Goal: Information Seeking & Learning: Compare options

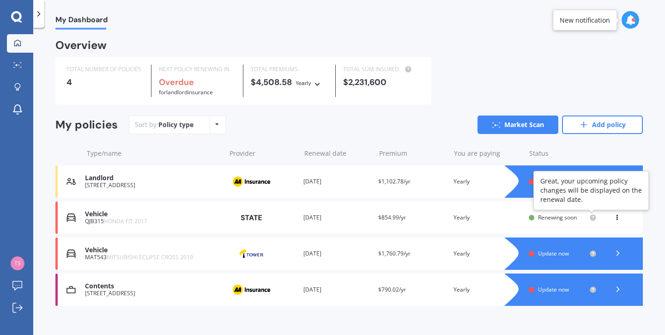
click at [591, 216] on circle at bounding box center [592, 217] width 6 height 6
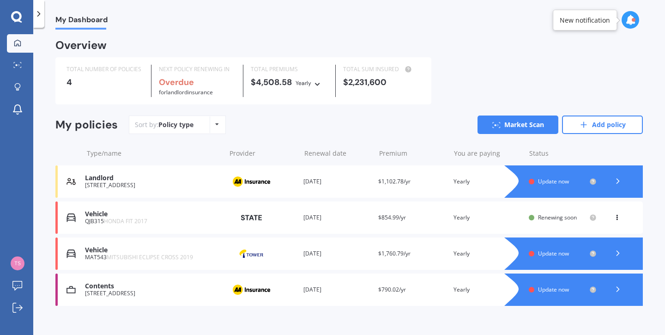
click at [557, 218] on span "Renewing soon" at bounding box center [557, 217] width 39 height 8
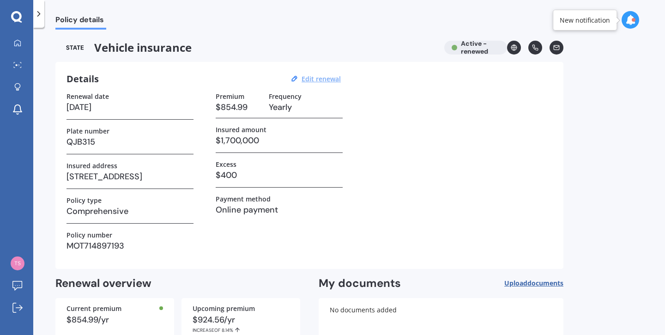
click at [320, 77] on u "Edit renewal" at bounding box center [320, 78] width 39 height 9
select select "24"
select select "09"
select select "2025"
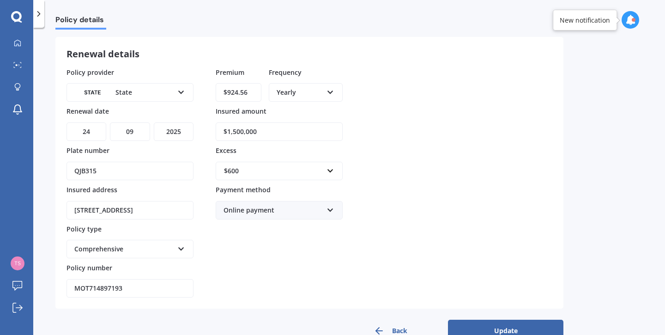
scroll to position [62, 0]
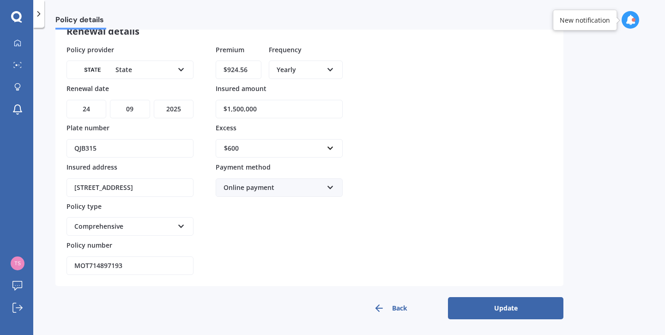
click at [510, 307] on button "Update" at bounding box center [505, 308] width 115 height 22
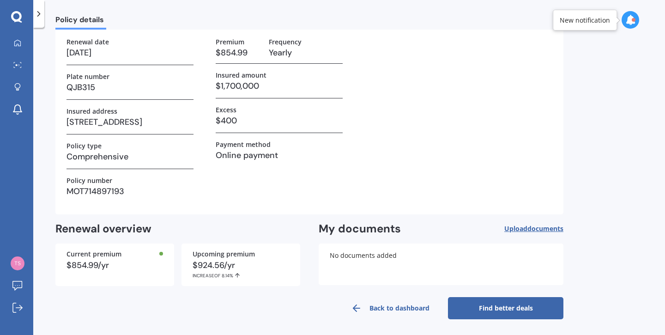
scroll to position [0, 0]
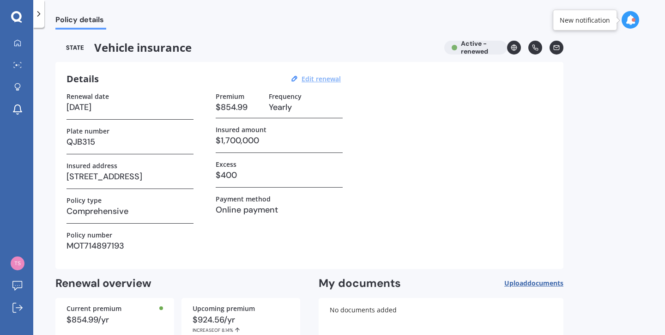
click at [315, 78] on u "Edit renewal" at bounding box center [320, 78] width 39 height 9
select select "24"
select select "09"
select select "2025"
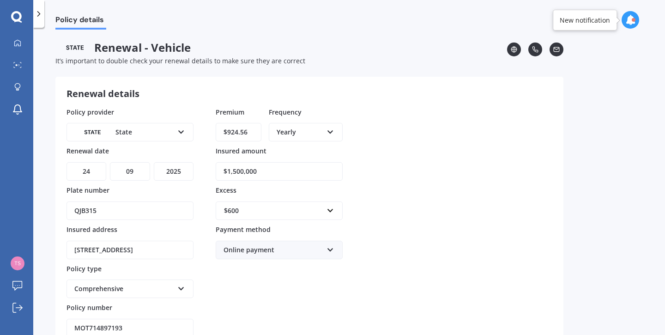
drag, startPoint x: 256, startPoint y: 171, endPoint x: 222, endPoint y: 171, distance: 34.2
click at [222, 171] on input "$1,500,000" at bounding box center [279, 171] width 127 height 18
click at [280, 174] on input "$1,500,000" at bounding box center [279, 171] width 127 height 18
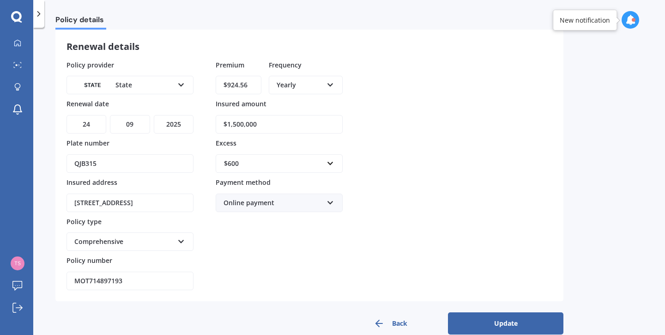
scroll to position [62, 0]
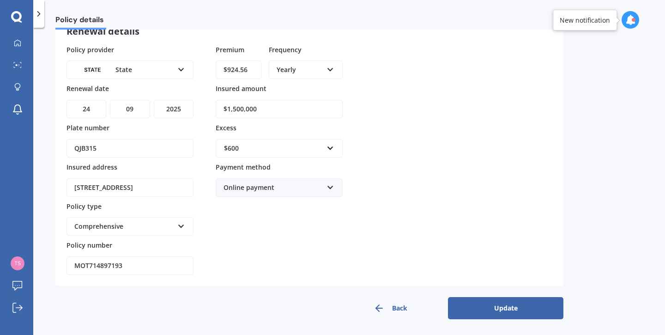
click at [527, 303] on button "Update" at bounding box center [505, 308] width 115 height 22
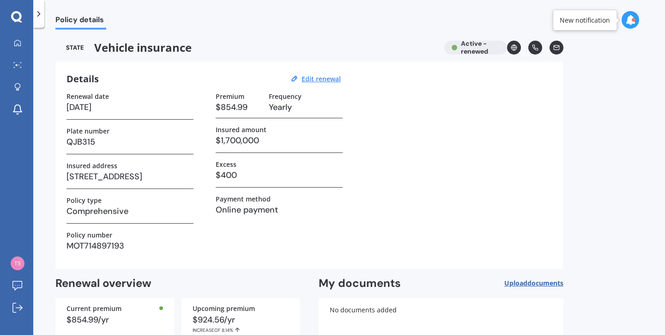
scroll to position [54, 0]
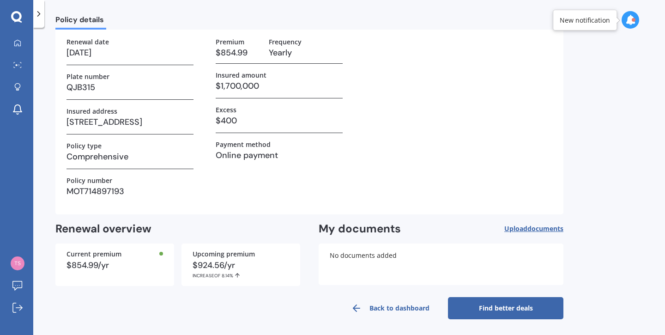
click at [497, 304] on link "Find better deals" at bounding box center [505, 308] width 115 height 22
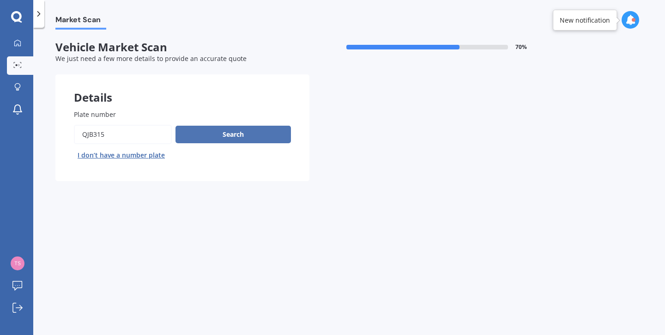
click at [218, 132] on button "Search" at bounding box center [232, 135] width 115 height 18
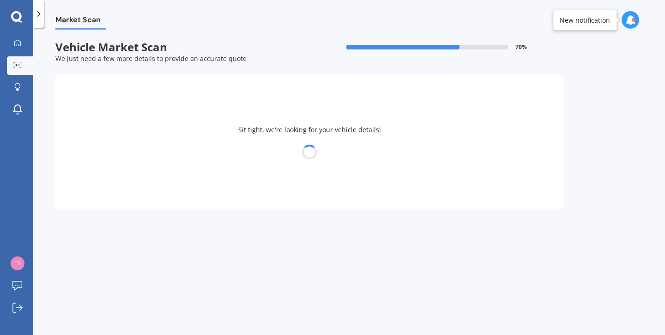
scroll to position [1, 0]
select select "HONDA"
select select "FIT"
select select "24"
select select "11"
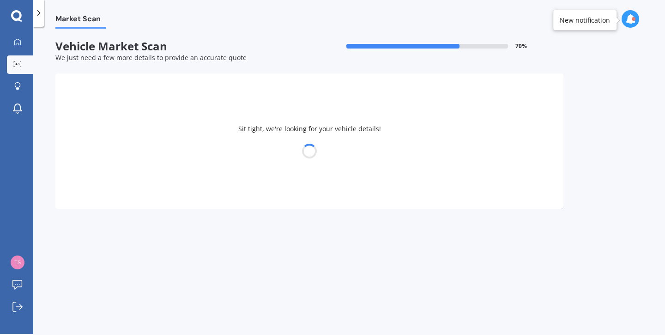
select select "1943"
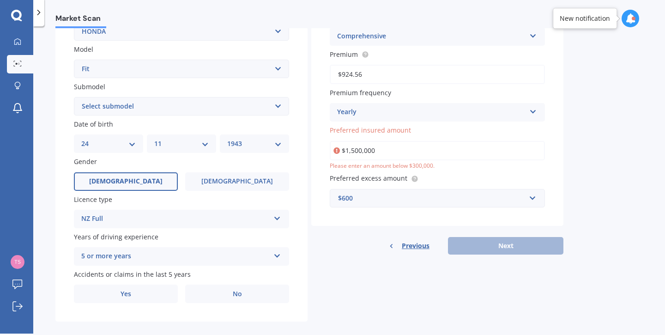
scroll to position [210, 0]
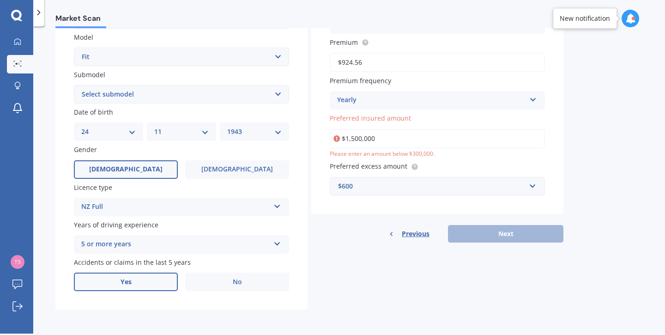
click at [146, 282] on label "Yes" at bounding box center [126, 281] width 104 height 18
click at [0, 0] on input "Yes" at bounding box center [0, 0] width 0 height 0
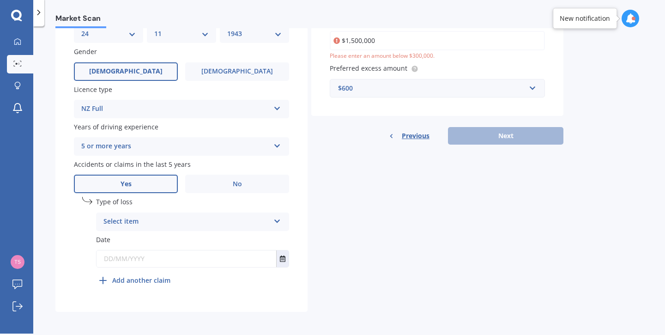
scroll to position [311, 0]
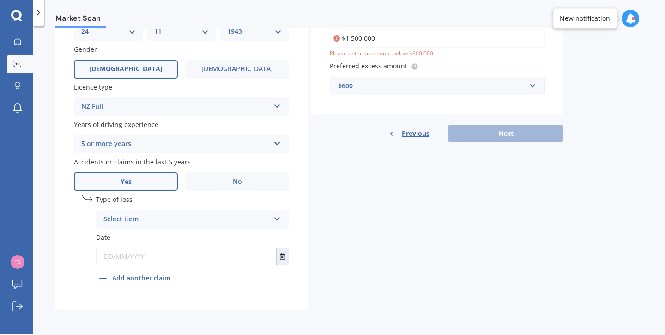
click at [276, 217] on icon at bounding box center [277, 217] width 8 height 6
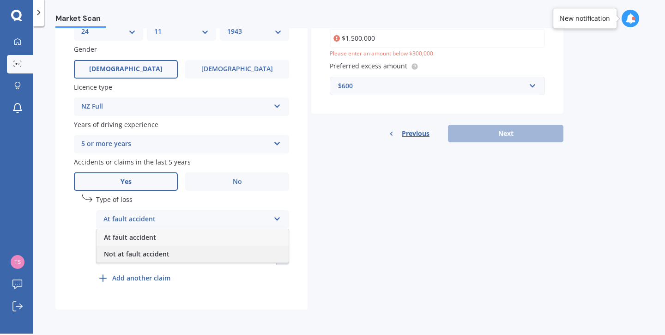
click at [174, 249] on div "Not at fault accident" at bounding box center [192, 254] width 192 height 17
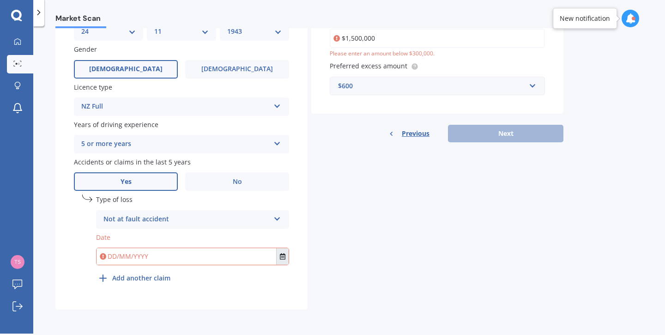
click at [283, 257] on icon "Select date" at bounding box center [283, 256] width 6 height 6
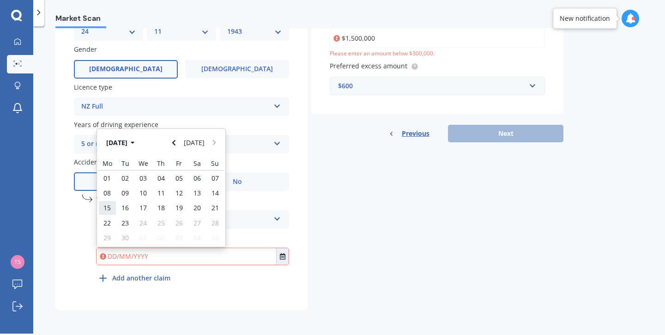
click at [108, 206] on span "15" at bounding box center [106, 207] width 7 height 9
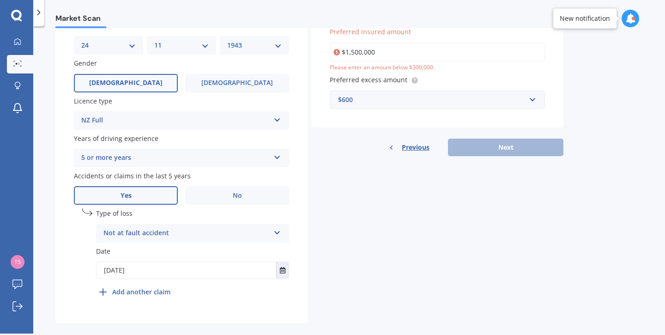
scroll to position [294, 0]
click at [284, 272] on icon "Select date" at bounding box center [283, 270] width 6 height 6
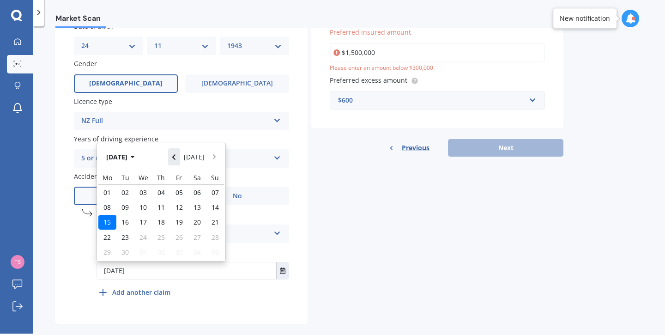
click at [176, 158] on icon "Navigate back" at bounding box center [174, 157] width 4 height 6
click at [175, 158] on icon "Navigate back" at bounding box center [173, 157] width 3 height 6
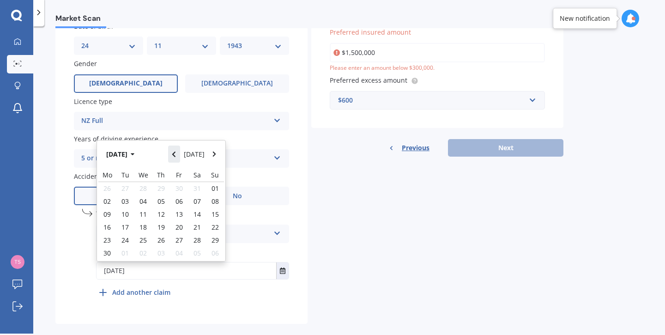
click at [175, 157] on icon "Navigate back" at bounding box center [173, 154] width 3 height 6
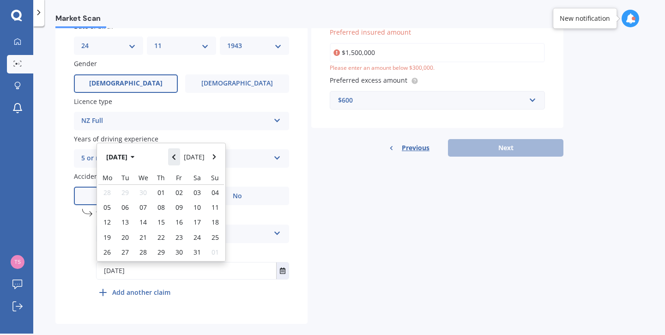
click at [175, 158] on icon "Navigate back" at bounding box center [173, 157] width 3 height 6
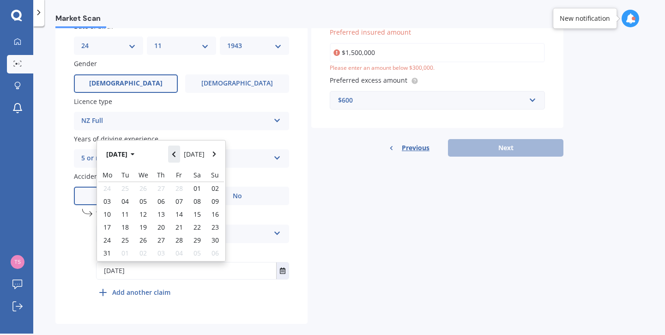
click at [175, 157] on icon "Navigate back" at bounding box center [173, 154] width 3 height 6
click at [175, 158] on icon "Navigate back" at bounding box center [173, 157] width 3 height 6
click at [175, 157] on icon "Navigate back" at bounding box center [173, 154] width 3 height 6
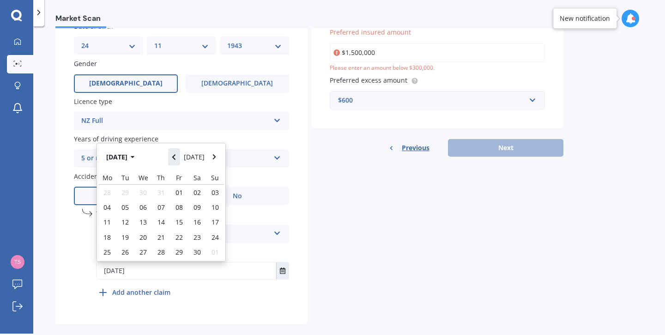
click at [175, 158] on icon "Navigate back" at bounding box center [173, 157] width 3 height 6
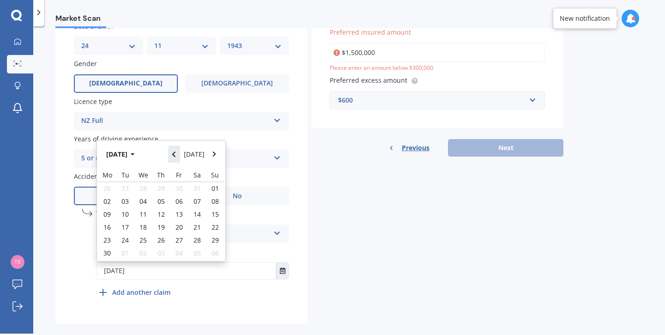
click at [175, 157] on icon "Navigate back" at bounding box center [173, 154] width 3 height 6
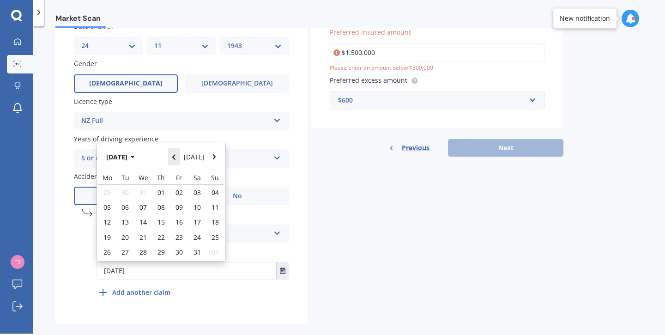
click at [175, 158] on icon "Navigate back" at bounding box center [173, 157] width 3 height 6
click at [175, 157] on icon "Navigate back" at bounding box center [174, 157] width 4 height 6
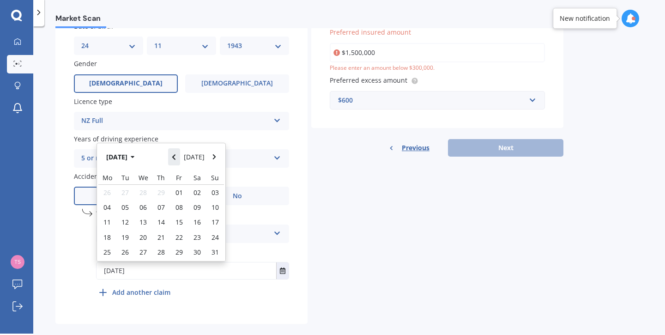
click at [175, 157] on icon "Navigate back" at bounding box center [174, 157] width 4 height 6
click at [174, 157] on icon "Navigate back" at bounding box center [174, 157] width 4 height 6
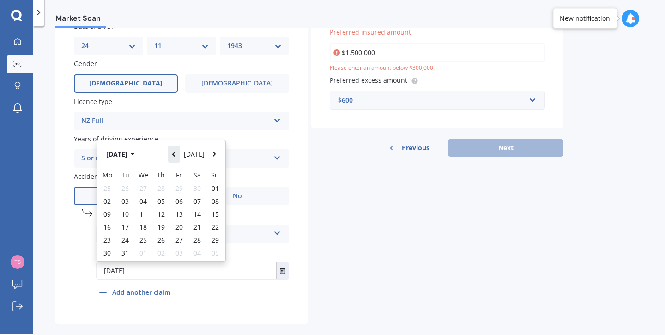
click at [174, 157] on icon "Navigate back" at bounding box center [174, 154] width 4 height 6
click at [174, 157] on icon "Navigate back" at bounding box center [174, 157] width 4 height 6
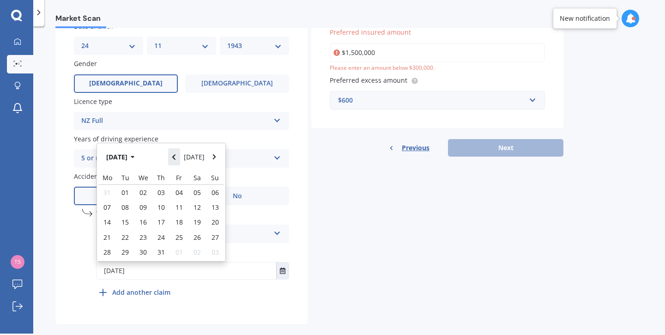
click at [174, 157] on icon "Navigate back" at bounding box center [174, 157] width 4 height 6
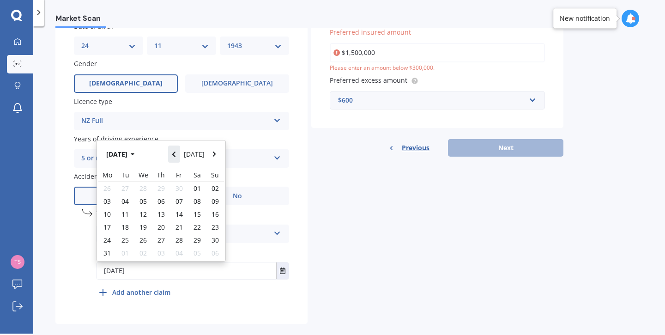
click at [174, 157] on icon "Navigate back" at bounding box center [174, 154] width 4 height 6
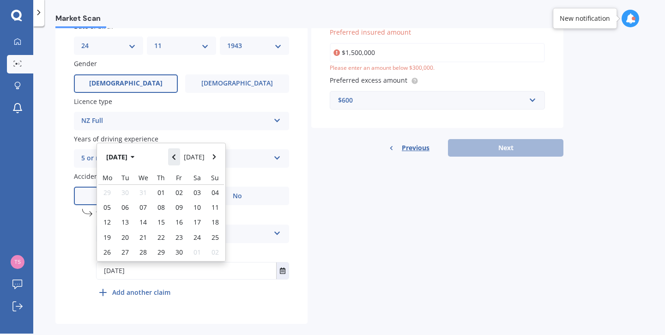
click at [174, 157] on icon "Navigate back" at bounding box center [174, 157] width 4 height 6
click at [174, 157] on button "Navigate back" at bounding box center [174, 156] width 12 height 17
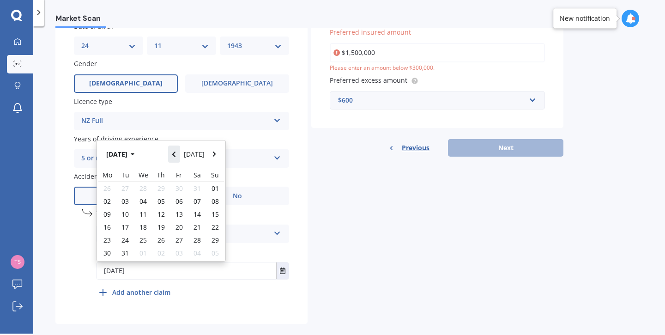
click at [174, 157] on button "Navigate back" at bounding box center [174, 153] width 12 height 17
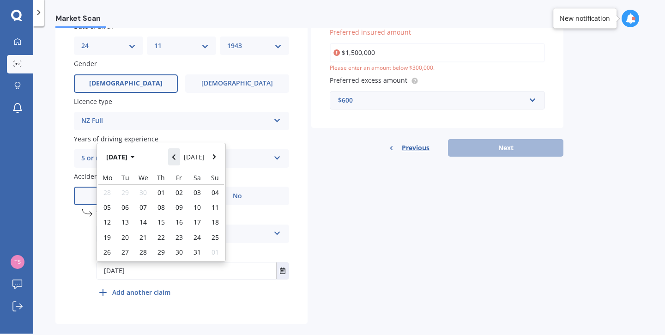
click at [174, 157] on button "Navigate back" at bounding box center [174, 156] width 12 height 17
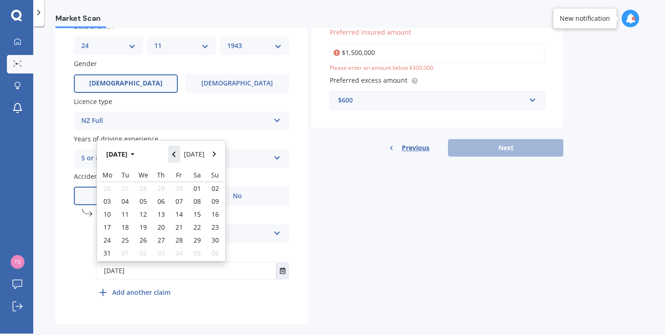
click at [174, 157] on button "Navigate back" at bounding box center [174, 153] width 12 height 17
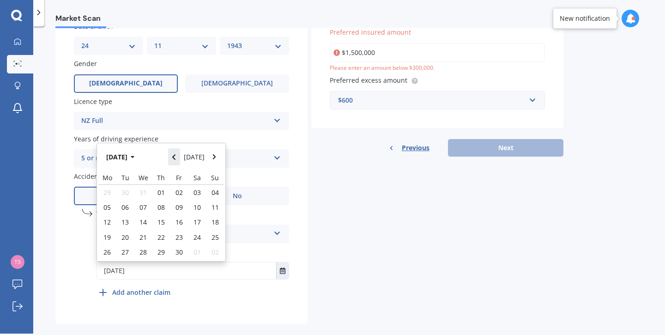
click at [174, 157] on button "Navigate back" at bounding box center [174, 156] width 12 height 17
click at [174, 156] on button "Navigate back" at bounding box center [174, 156] width 12 height 17
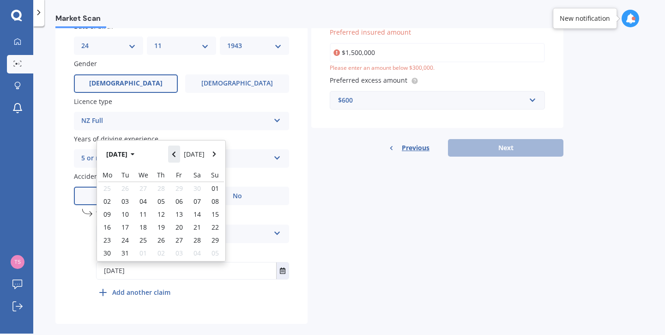
click at [174, 156] on button "Navigate back" at bounding box center [174, 153] width 12 height 17
click at [174, 156] on button "Navigate back" at bounding box center [174, 156] width 12 height 17
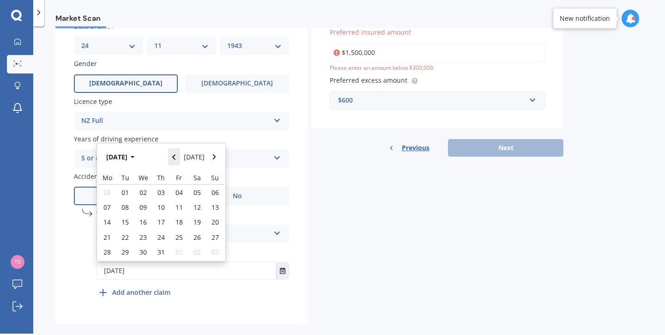
click at [174, 156] on button "Navigate back" at bounding box center [174, 156] width 12 height 17
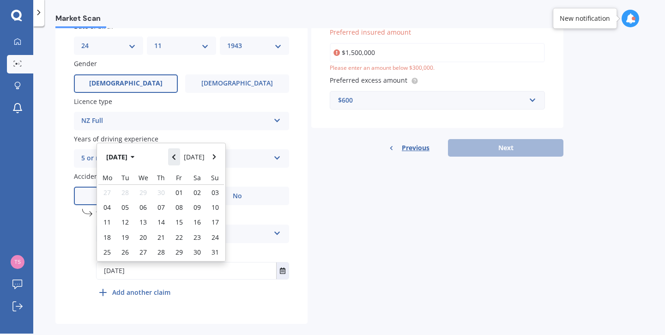
click at [174, 156] on button "Navigate back" at bounding box center [174, 156] width 12 height 17
click at [174, 156] on button "Navigate back" at bounding box center [174, 153] width 12 height 17
click at [174, 156] on button "Navigate back" at bounding box center [174, 156] width 12 height 17
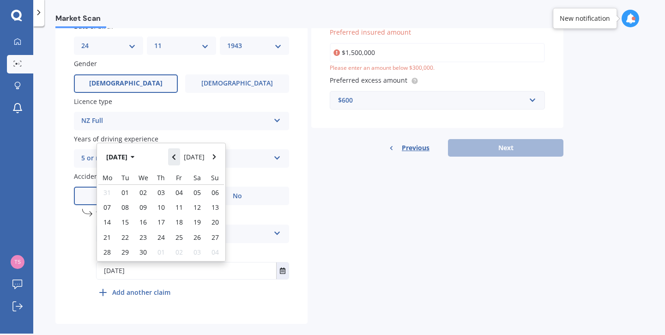
click at [174, 156] on button "Navigate back" at bounding box center [174, 156] width 12 height 17
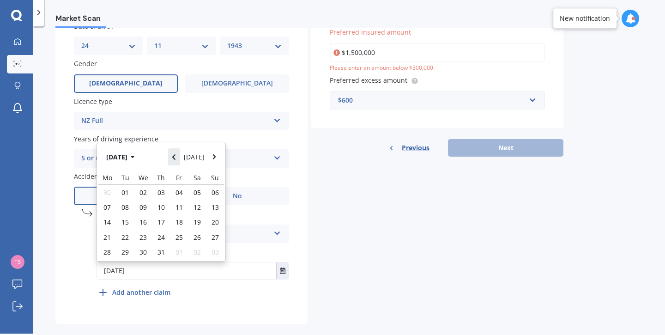
click at [174, 156] on button "Navigate back" at bounding box center [174, 156] width 12 height 17
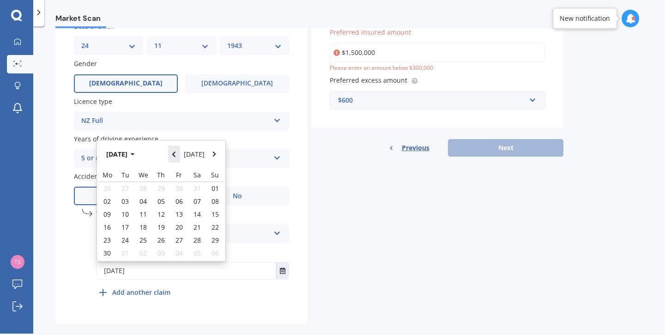
click at [174, 156] on button "Navigate back" at bounding box center [174, 153] width 12 height 17
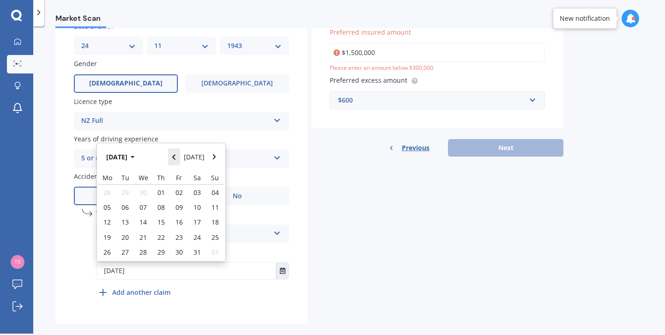
click at [174, 156] on button "Navigate back" at bounding box center [174, 156] width 12 height 17
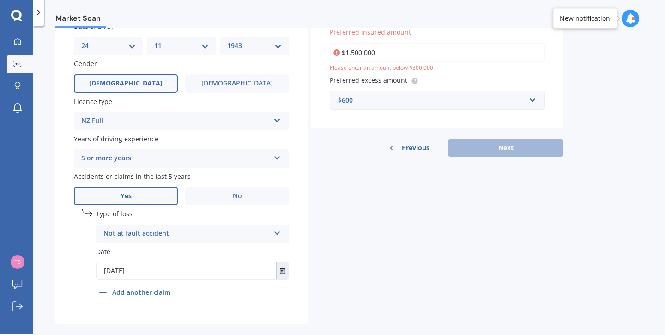
click at [174, 156] on div "Plate number Search I don’t have a number plate Year [DATE] Make Select make AC…" at bounding box center [181, 59] width 252 height 528
click at [174, 156] on div "5 or more years" at bounding box center [175, 158] width 188 height 11
drag, startPoint x: 341, startPoint y: 237, endPoint x: 322, endPoint y: 224, distance: 23.2
click at [337, 234] on div "Details Plate number Search I don’t have a number plate Year [DATE] Make Select…" at bounding box center [309, 50] width 508 height 545
drag, startPoint x: 121, startPoint y: 271, endPoint x: 129, endPoint y: 273, distance: 8.5
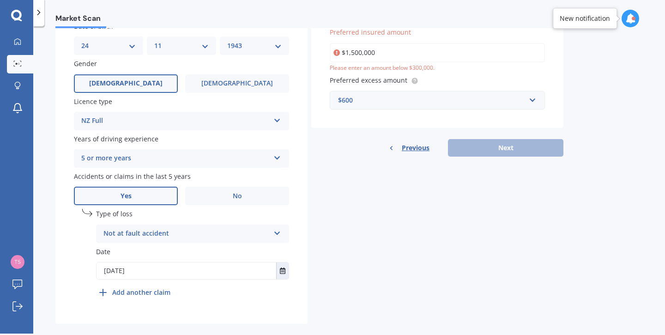
click at [129, 269] on input "[DATE]" at bounding box center [186, 270] width 180 height 17
drag, startPoint x: 142, startPoint y: 273, endPoint x: 112, endPoint y: 274, distance: 30.5
click at [112, 274] on input "[DATE]" at bounding box center [186, 270] width 180 height 17
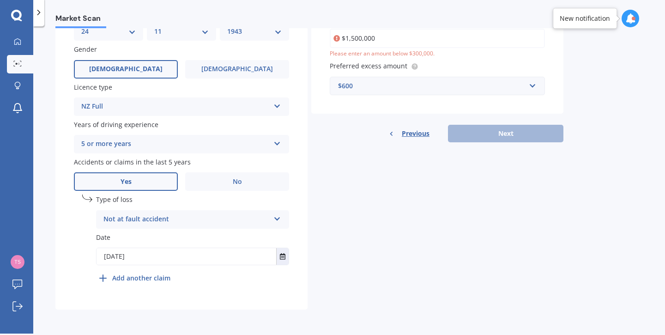
type input "[DATE]"
click at [497, 130] on div "Previous Next" at bounding box center [437, 134] width 252 height 18
drag, startPoint x: 152, startPoint y: 254, endPoint x: 102, endPoint y: 257, distance: 50.4
click at [102, 257] on input "text" at bounding box center [186, 256] width 180 height 17
type input "[DATE]"
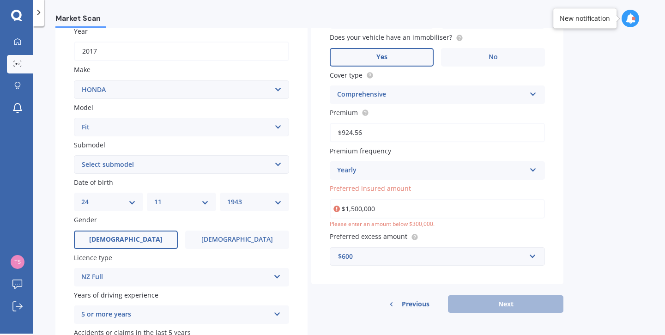
scroll to position [294, 0]
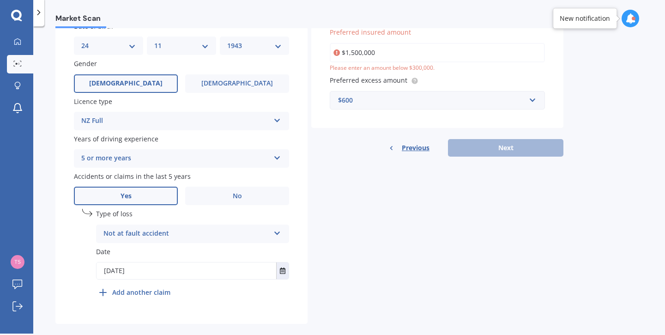
click at [509, 147] on div "Previous Next" at bounding box center [437, 148] width 252 height 18
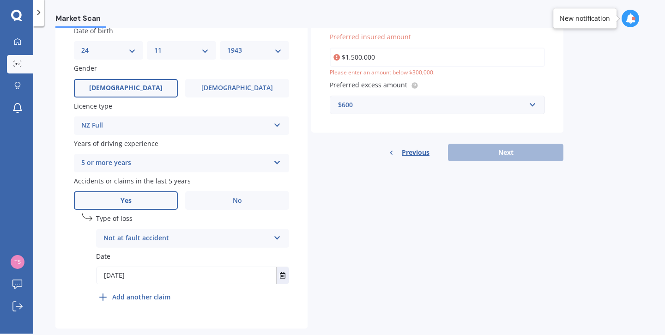
scroll to position [311, 0]
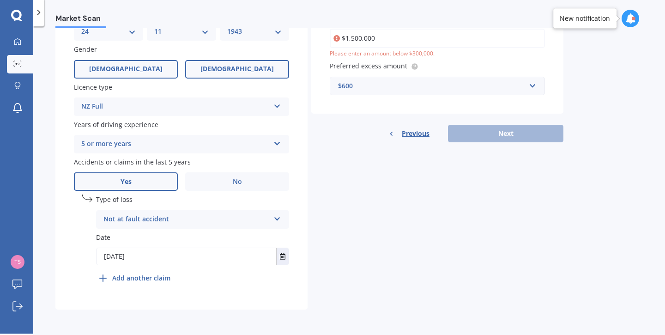
click at [246, 67] on span "[DEMOGRAPHIC_DATA]" at bounding box center [236, 69] width 73 height 8
click at [0, 0] on input "[DEMOGRAPHIC_DATA]" at bounding box center [0, 0] width 0 height 0
click at [135, 66] on label "[DEMOGRAPHIC_DATA]" at bounding box center [126, 69] width 104 height 18
click at [0, 0] on input "[DEMOGRAPHIC_DATA]" at bounding box center [0, 0] width 0 height 0
click at [410, 128] on span "Previous" at bounding box center [415, 133] width 28 height 14
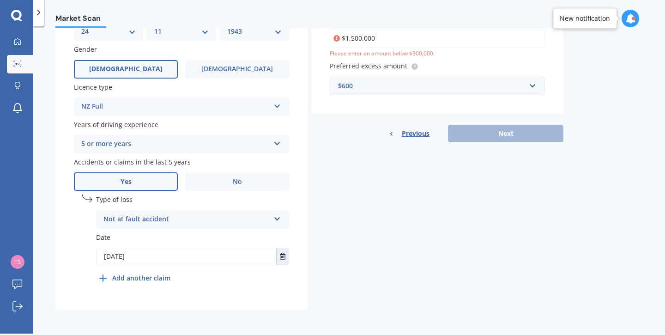
scroll to position [54, 0]
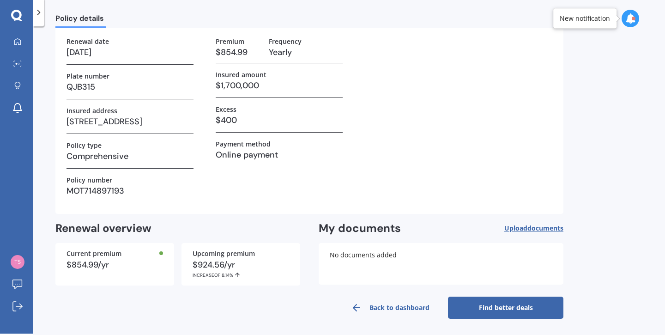
click at [509, 302] on link "Find better deals" at bounding box center [505, 307] width 115 height 22
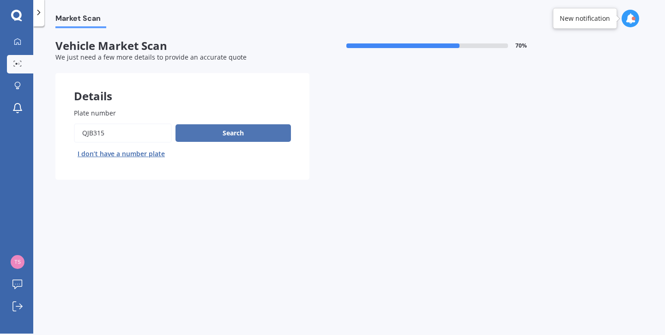
click at [235, 127] on button "Search" at bounding box center [232, 133] width 115 height 18
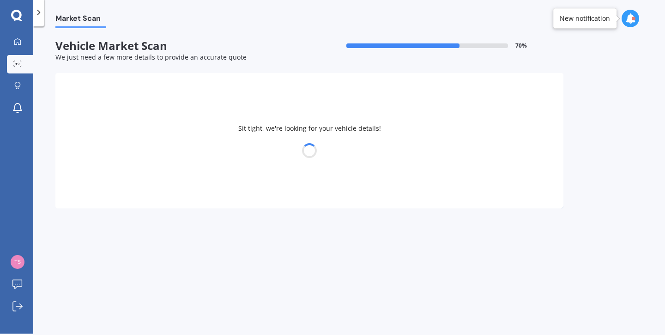
select select "HONDA"
select select "FIT"
select select "24"
select select "11"
select select "1943"
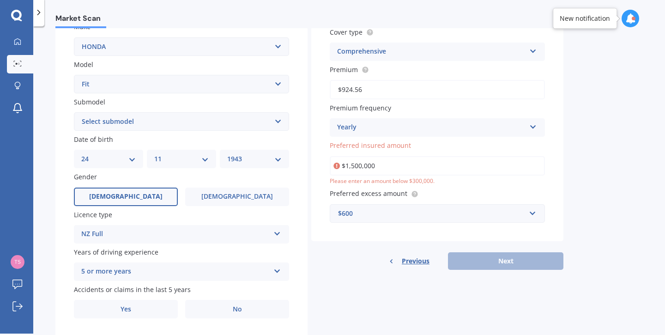
scroll to position [210, 0]
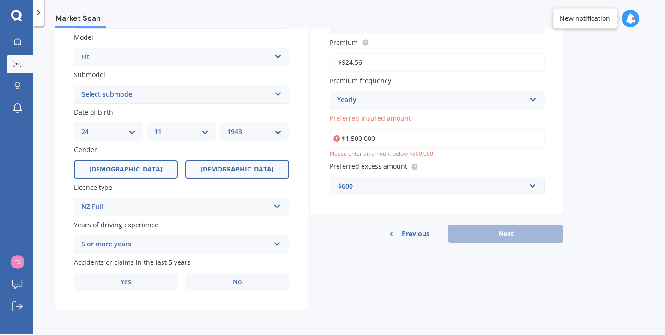
click at [236, 168] on span "[DEMOGRAPHIC_DATA]" at bounding box center [236, 169] width 73 height 8
click at [0, 0] on input "[DEMOGRAPHIC_DATA]" at bounding box center [0, 0] width 0 height 0
click at [97, 124] on div "DD 01 02 03 04 05 06 07 08 09 10 11 12 13 14 15 16 17 18 19 20 21 22 23 24 25 2…" at bounding box center [108, 131] width 69 height 18
click at [227, 126] on select "YYYY 2025 2024 2023 2022 2021 2020 2019 2018 2017 2016 2015 2014 2013 2012 2011…" at bounding box center [254, 131] width 54 height 10
click at [81, 126] on select "DD 01 02 03 04 05 06 07 08 09 10 11 12 13 14 15 16 17 18 19 20 21 22 23 24 25 2…" at bounding box center [108, 131] width 54 height 10
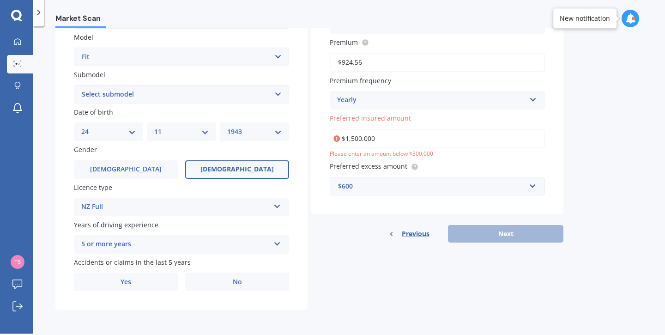
select select "08"
click option "08" at bounding box center [0, 0] width 0 height 0
click at [154, 126] on select "MM 01 02 03 04 05 06 07 08 09 10 11 12" at bounding box center [181, 131] width 54 height 10
select select "10"
click option "10" at bounding box center [0, 0] width 0 height 0
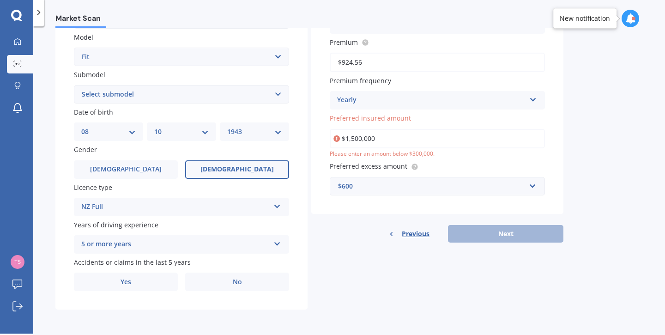
click at [227, 126] on select "YYYY 2025 2024 2023 2022 2021 2020 2019 2018 2017 2016 2015 2014 2013 2012 2011…" at bounding box center [254, 131] width 54 height 10
select select "1954"
click option "1954" at bounding box center [0, 0] width 0 height 0
click at [241, 279] on span "No" at bounding box center [237, 282] width 9 height 8
click at [0, 0] on input "No" at bounding box center [0, 0] width 0 height 0
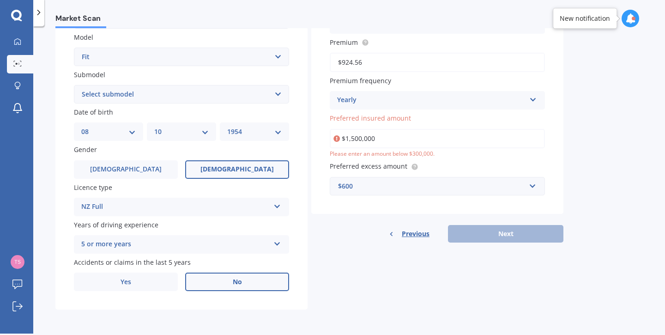
scroll to position [3, 0]
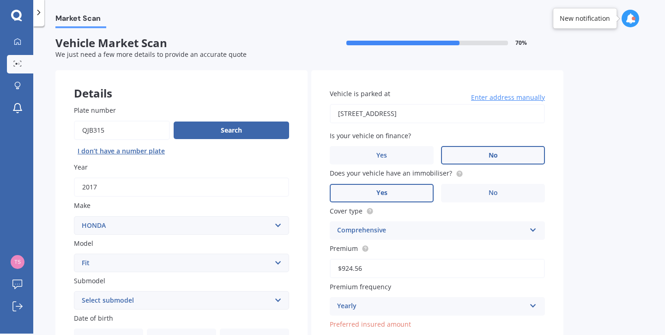
click at [483, 150] on label "No" at bounding box center [493, 155] width 104 height 18
click at [0, 0] on input "No" at bounding box center [0, 0] width 0 height 0
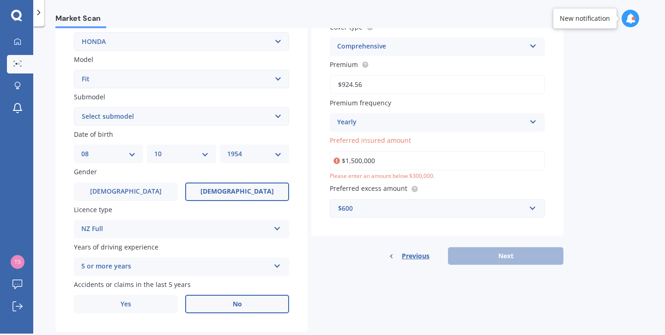
scroll to position [208, 0]
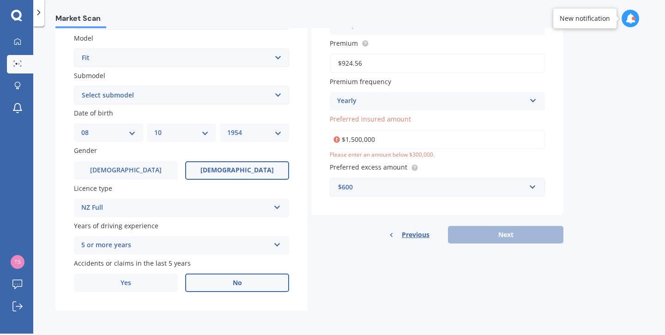
click at [500, 230] on div "Previous Next" at bounding box center [437, 235] width 252 height 18
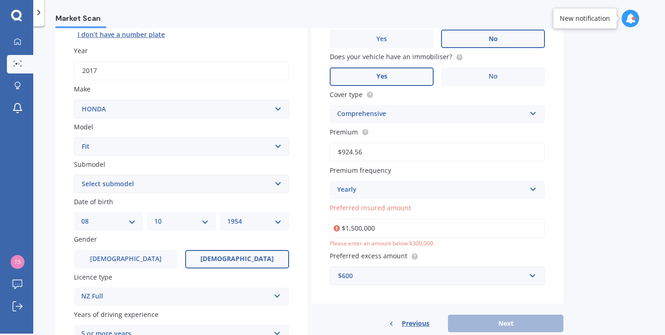
scroll to position [0, 0]
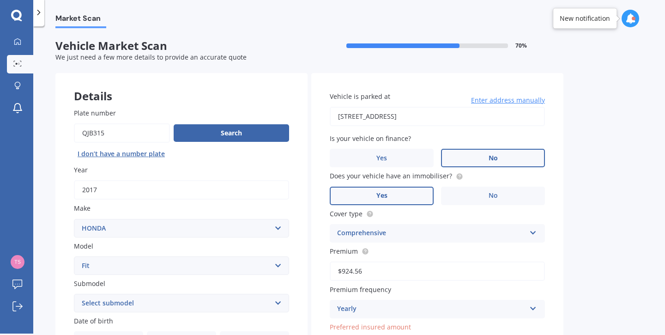
click at [604, 17] on div "New notification" at bounding box center [584, 18] width 50 height 9
click at [634, 16] on icon at bounding box center [630, 18] width 10 height 10
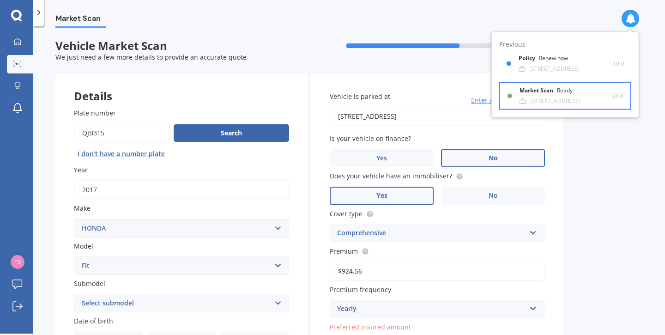
click at [546, 88] on b "Market Scan" at bounding box center [537, 90] width 37 height 6
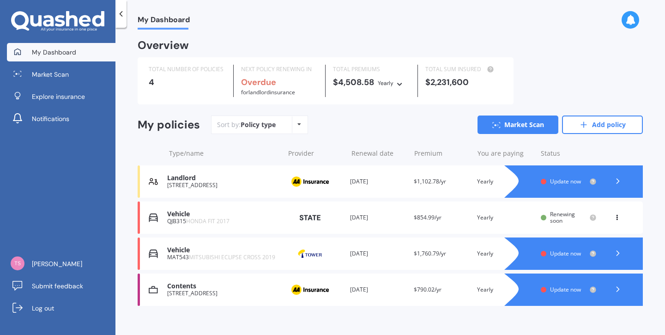
click at [173, 215] on div "Vehicle" at bounding box center [223, 214] width 112 height 8
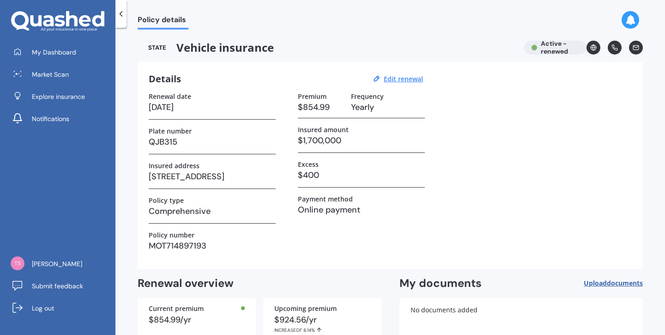
scroll to position [54, 0]
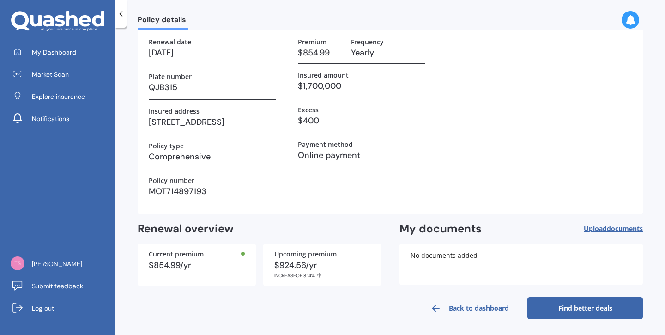
click at [589, 303] on link "Find better deals" at bounding box center [584, 308] width 115 height 22
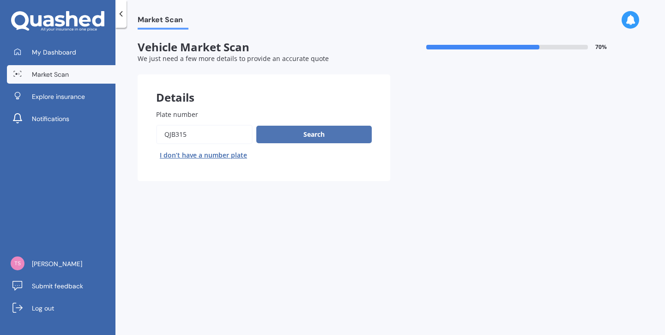
click at [316, 131] on button "Search" at bounding box center [313, 135] width 115 height 18
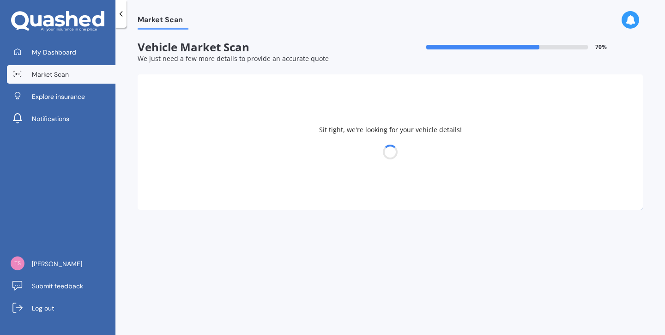
select select "HONDA"
select select "FIT"
select select "24"
select select "11"
select select "1943"
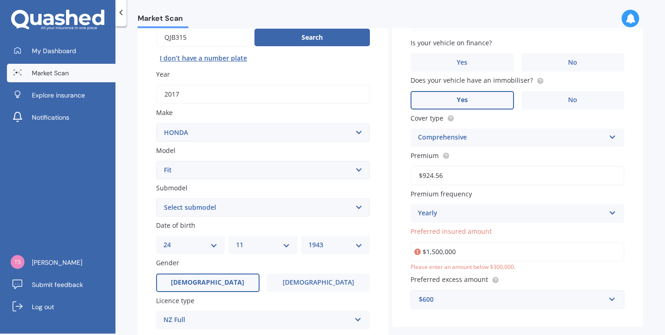
scroll to position [135, 0]
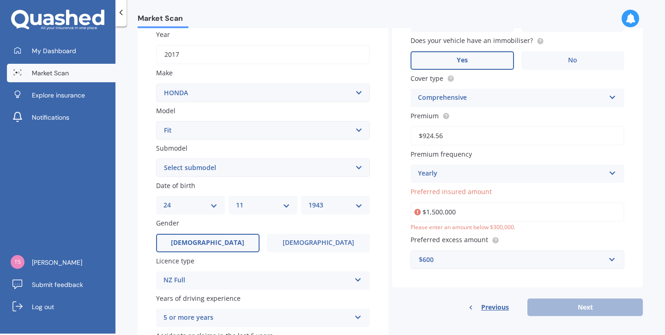
drag, startPoint x: 313, startPoint y: 239, endPoint x: 304, endPoint y: 232, distance: 11.9
click at [313, 238] on label "[DEMOGRAPHIC_DATA]" at bounding box center [318, 243] width 103 height 18
click at [301, 241] on label "[DEMOGRAPHIC_DATA]" at bounding box center [318, 243] width 103 height 18
click at [0, 0] on input "[DEMOGRAPHIC_DATA]" at bounding box center [0, 0] width 0 height 0
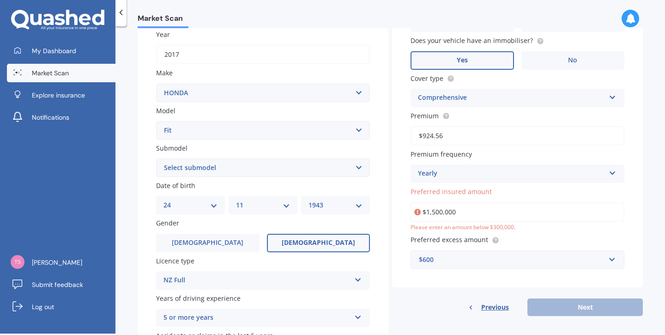
click at [163, 200] on select "DD 01 02 03 04 05 06 07 08 09 10 11 12 13 14 15 16 17 18 19 20 21 22 23 24 25 2…" at bounding box center [190, 205] width 54 height 10
select select "08"
click option "08" at bounding box center [0, 0] width 0 height 0
click at [236, 200] on select "MM 01 02 03 04 05 06 07 08 09 10 11 12" at bounding box center [263, 205] width 54 height 10
select select "10"
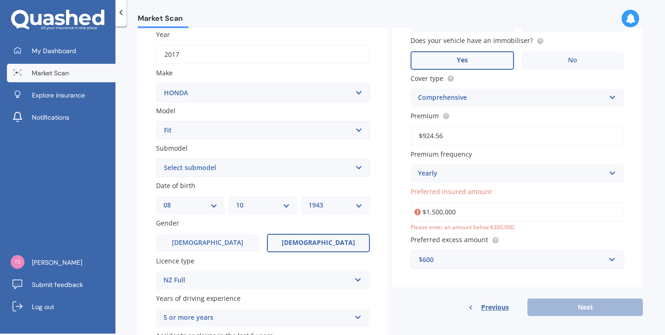
click option "10" at bounding box center [0, 0] width 0 height 0
click at [308, 200] on select "YYYY 2025 2024 2023 2022 2021 2020 2019 2018 2017 2016 2015 2014 2013 2012 2011…" at bounding box center [335, 205] width 54 height 10
select select "1954"
click option "1954" at bounding box center [0, 0] width 0 height 0
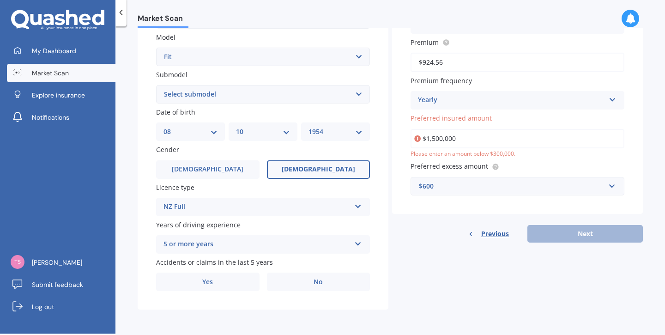
scroll to position [210, 0]
click at [305, 280] on label "No" at bounding box center [318, 281] width 103 height 18
click at [0, 0] on input "No" at bounding box center [0, 0] width 0 height 0
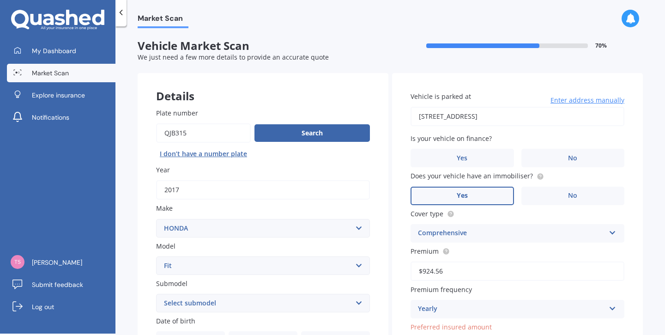
scroll to position [0, 0]
click at [575, 155] on span "No" at bounding box center [572, 158] width 9 height 8
click at [0, 0] on input "No" at bounding box center [0, 0] width 0 height 0
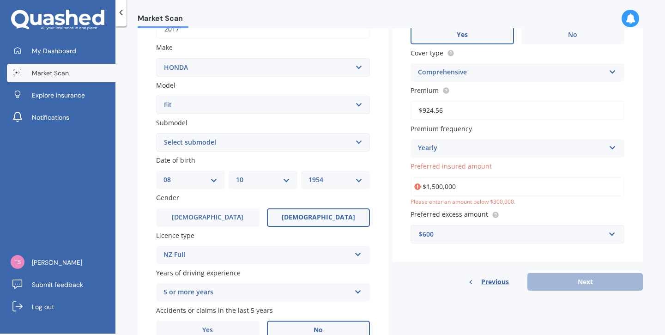
scroll to position [208, 0]
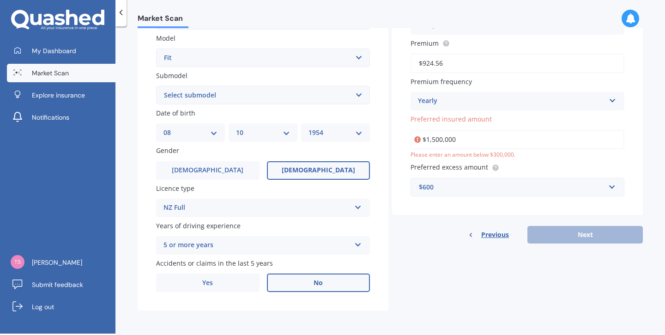
click at [587, 232] on div "Previous Next" at bounding box center [517, 235] width 251 height 18
click at [434, 139] on input "$1,500,000" at bounding box center [517, 139] width 214 height 19
drag, startPoint x: 460, startPoint y: 140, endPoint x: 425, endPoint y: 140, distance: 34.6
click at [425, 140] on input "$1,500,000" at bounding box center [517, 139] width 214 height 19
type input "$1,500,000"
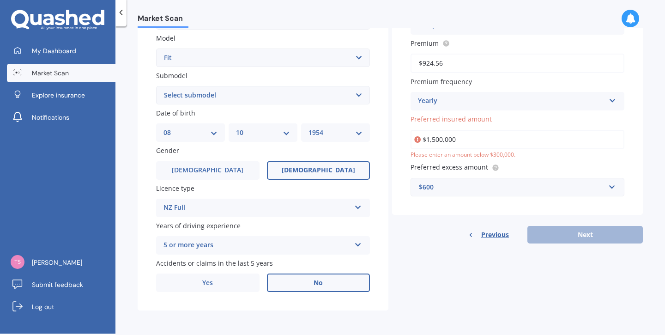
click at [434, 138] on input "$1,500,000" at bounding box center [517, 139] width 214 height 19
drag, startPoint x: 462, startPoint y: 138, endPoint x: 409, endPoint y: 139, distance: 53.1
click at [410, 139] on input "$1,500,000" at bounding box center [517, 139] width 214 height 19
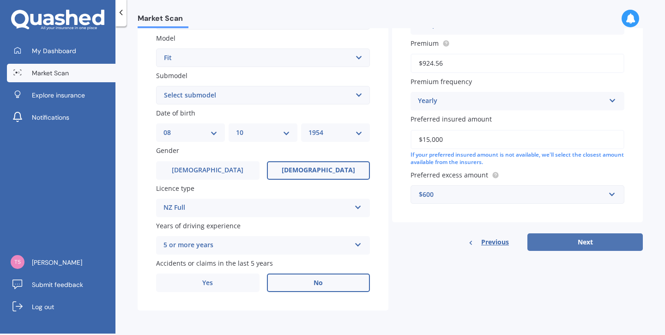
type input "$15,000"
click at [566, 242] on button "Next" at bounding box center [584, 242] width 115 height 18
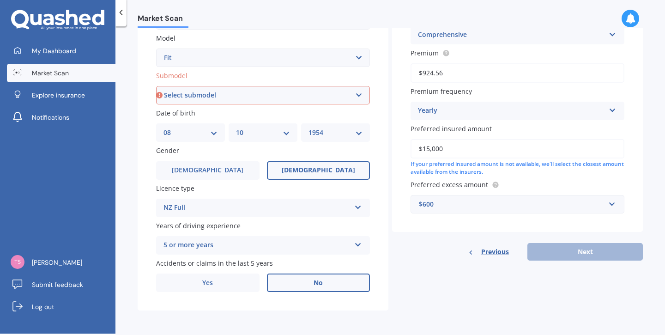
click at [156, 86] on select "Select submodel Diesel EV Hybrid Petrol" at bounding box center [263, 95] width 214 height 18
select select "HYBRID"
click option "Hybrid" at bounding box center [0, 0] width 0 height 0
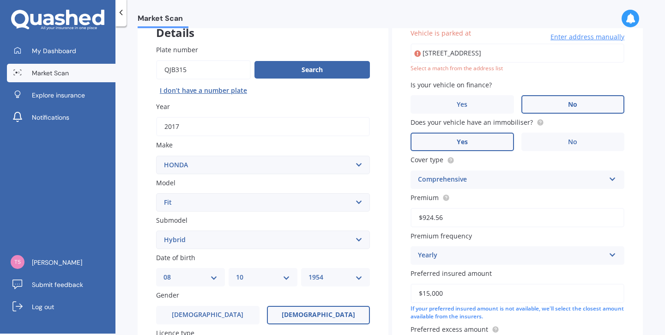
scroll to position [63, 0]
type input "[STREET_ADDRESS]"
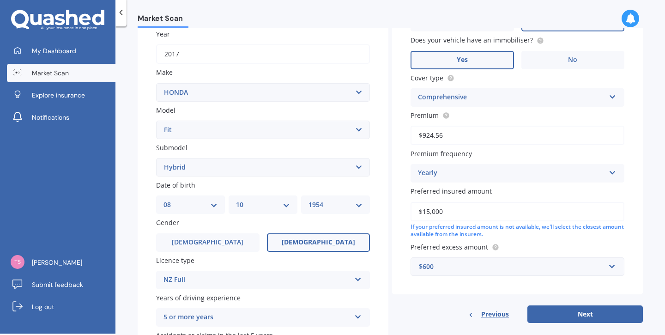
scroll to position [210, 0]
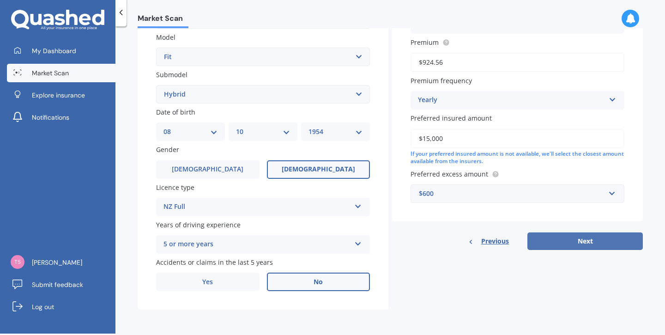
click at [593, 235] on button "Next" at bounding box center [584, 241] width 115 height 18
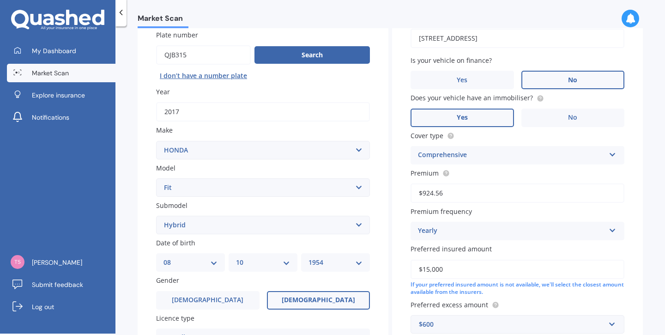
select select "08"
select select "10"
select select "1954"
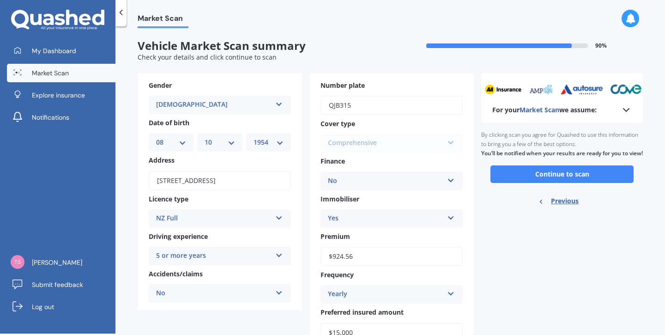
scroll to position [0, 0]
click at [559, 180] on button "Continue to scan" at bounding box center [561, 174] width 143 height 18
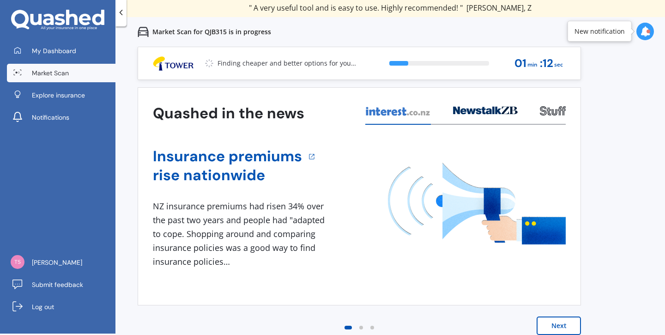
click at [643, 29] on icon at bounding box center [645, 31] width 10 height 10
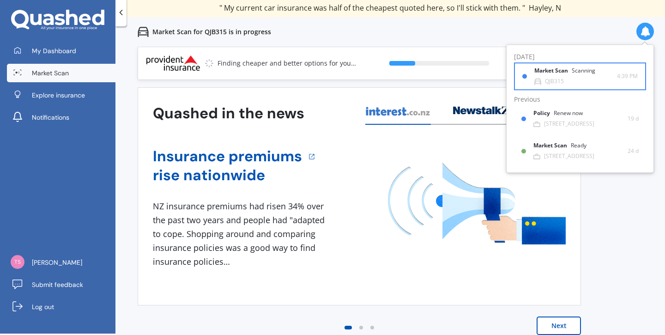
click at [575, 69] on div "Scanning" at bounding box center [583, 71] width 24 height 6
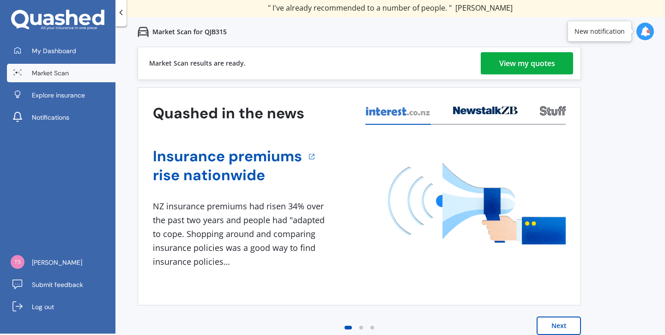
click at [538, 63] on div "View my quotes" at bounding box center [527, 63] width 56 height 22
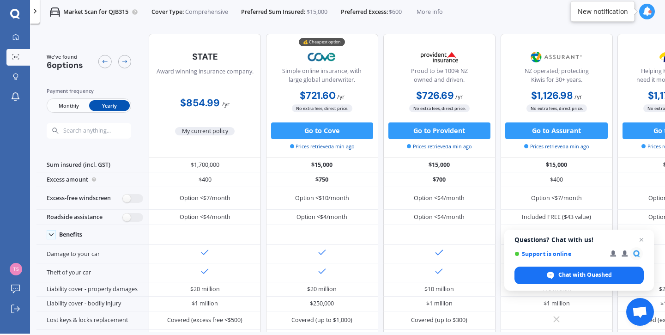
click at [650, 10] on div at bounding box center [649, 11] width 3 height 3
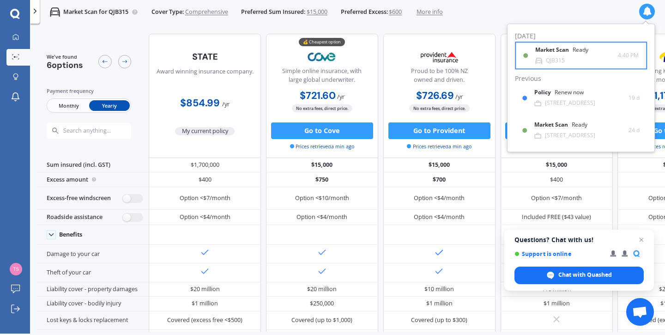
click at [554, 52] on b "Market Scan" at bounding box center [553, 50] width 37 height 6
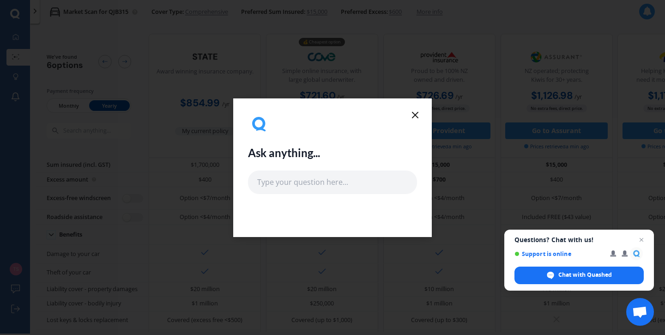
click at [417, 113] on line at bounding box center [415, 115] width 6 height 6
